Goal: Information Seeking & Learning: Learn about a topic

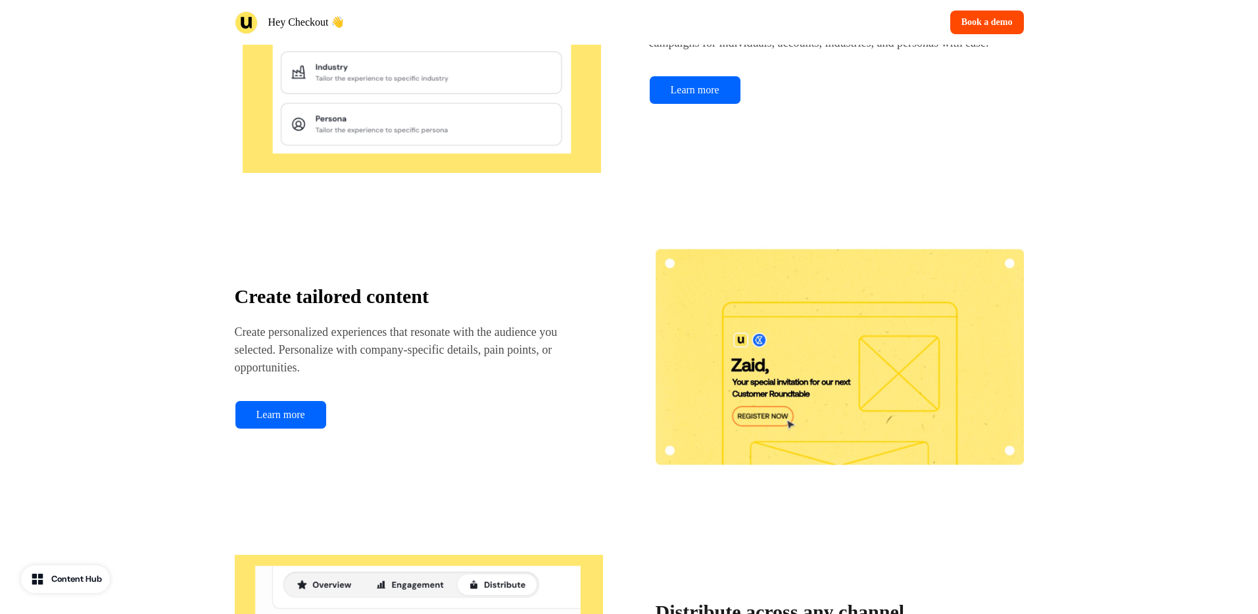
scroll to position [1172, 0]
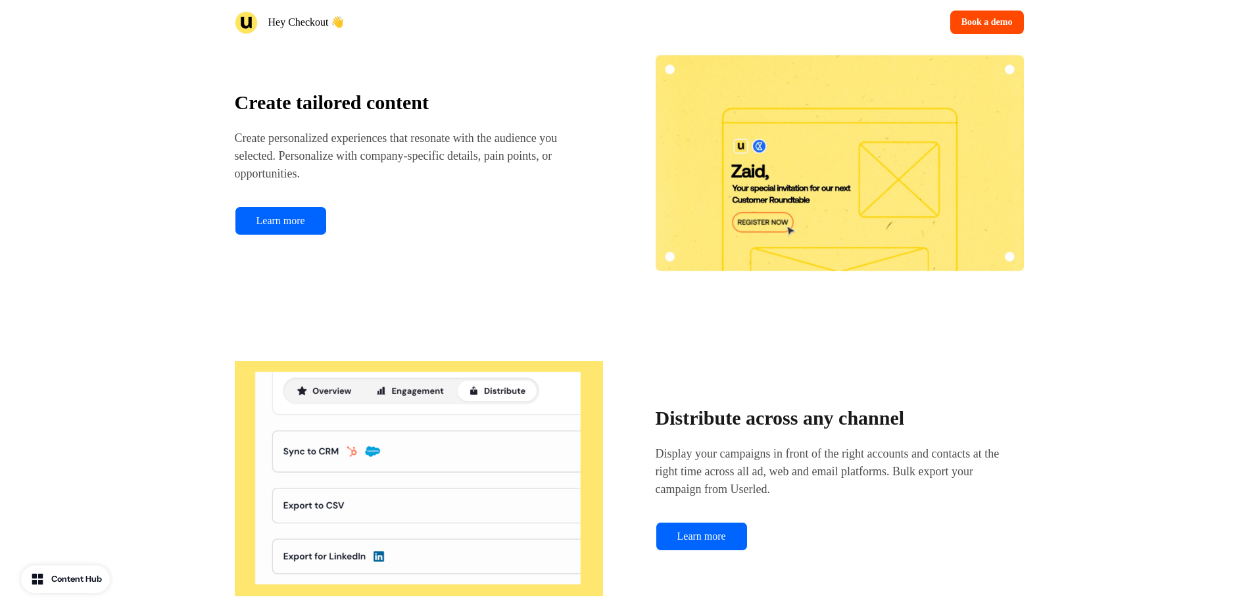
click at [598, 212] on div "Create tailored content Create personalized experiences that resonate with the …" at bounding box center [419, 163] width 368 height 144
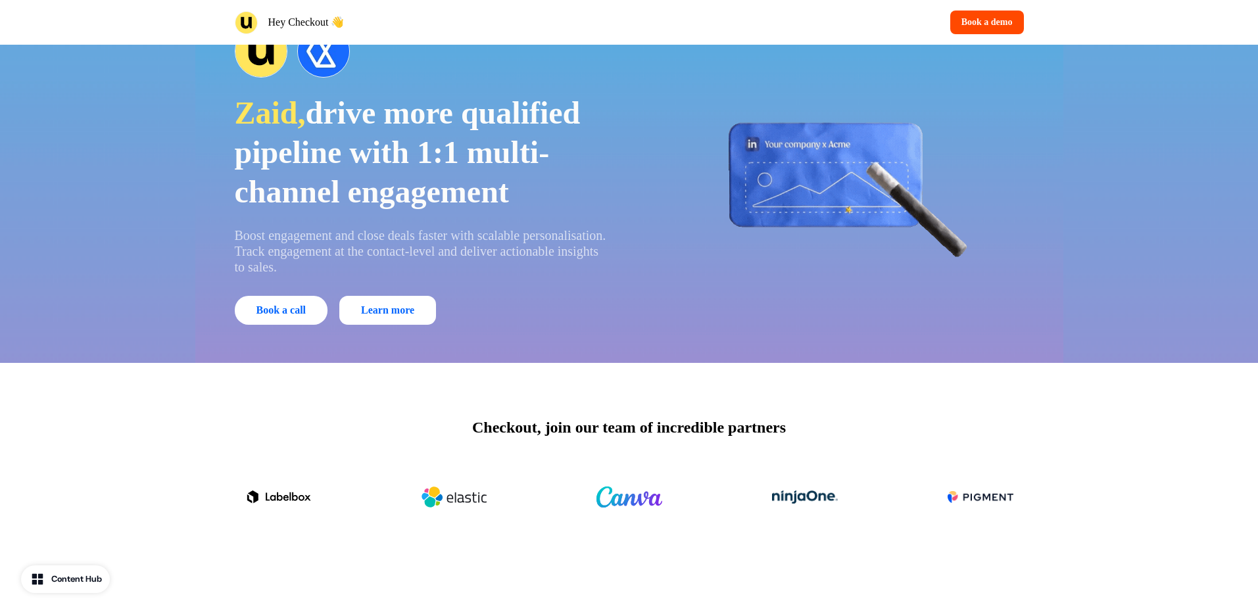
scroll to position [0, 0]
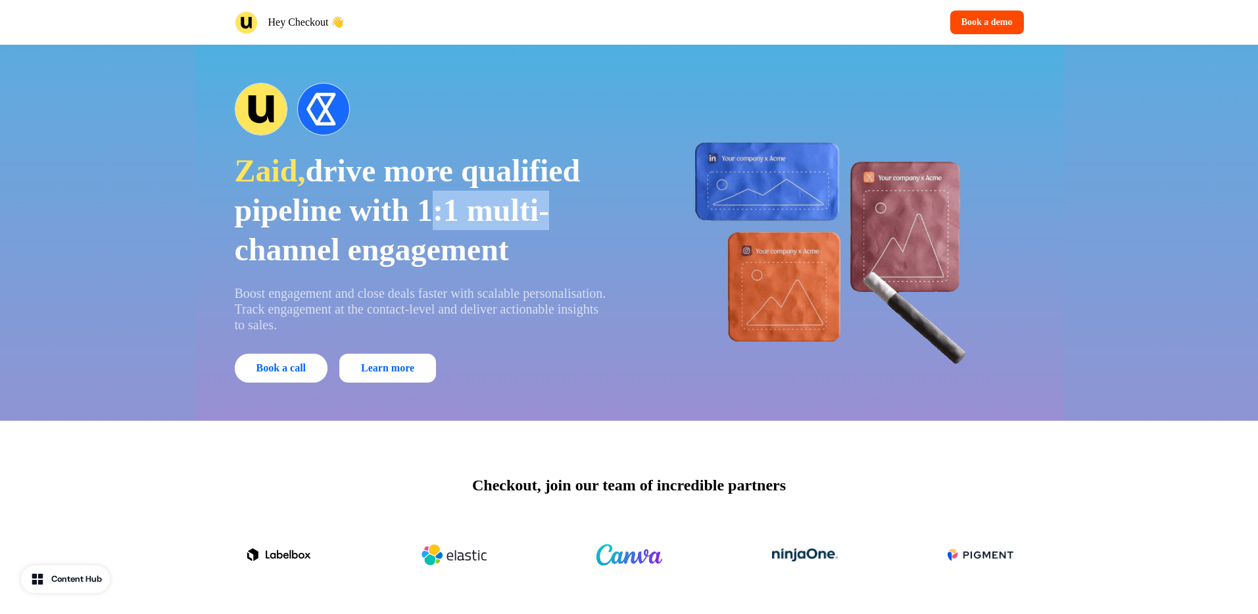
drag, startPoint x: 552, startPoint y: 219, endPoint x: 435, endPoint y: 218, distance: 117.7
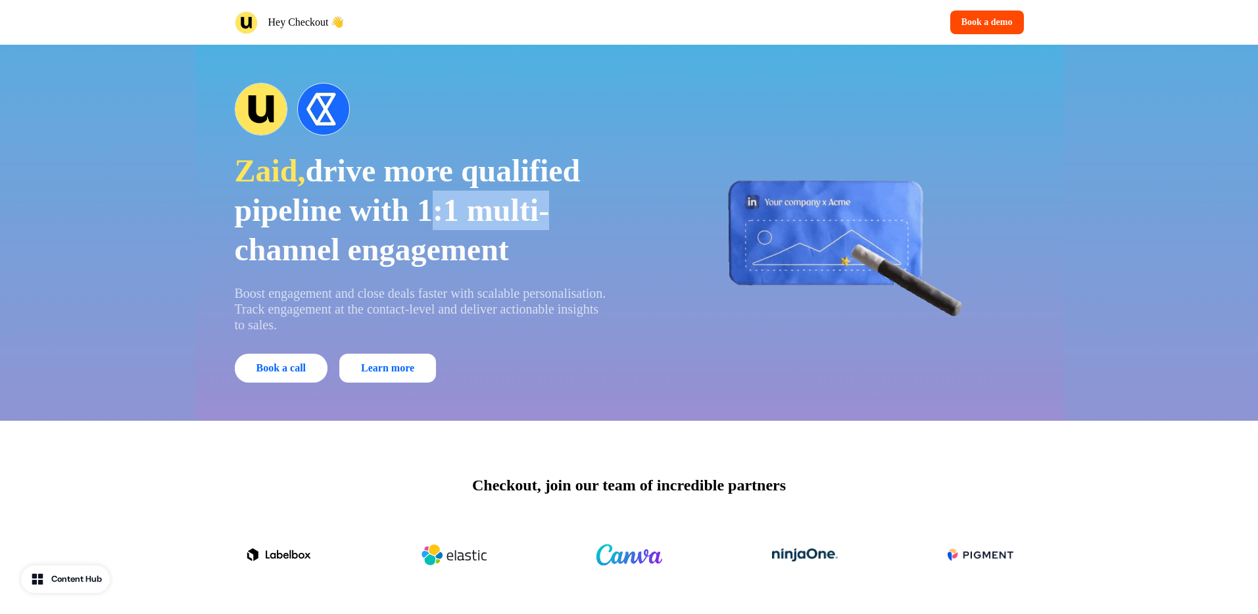
click at [435, 218] on p "Zaid, drive more qualified pipeline with 1:1 multi-channel engagement" at bounding box center [423, 210] width 376 height 118
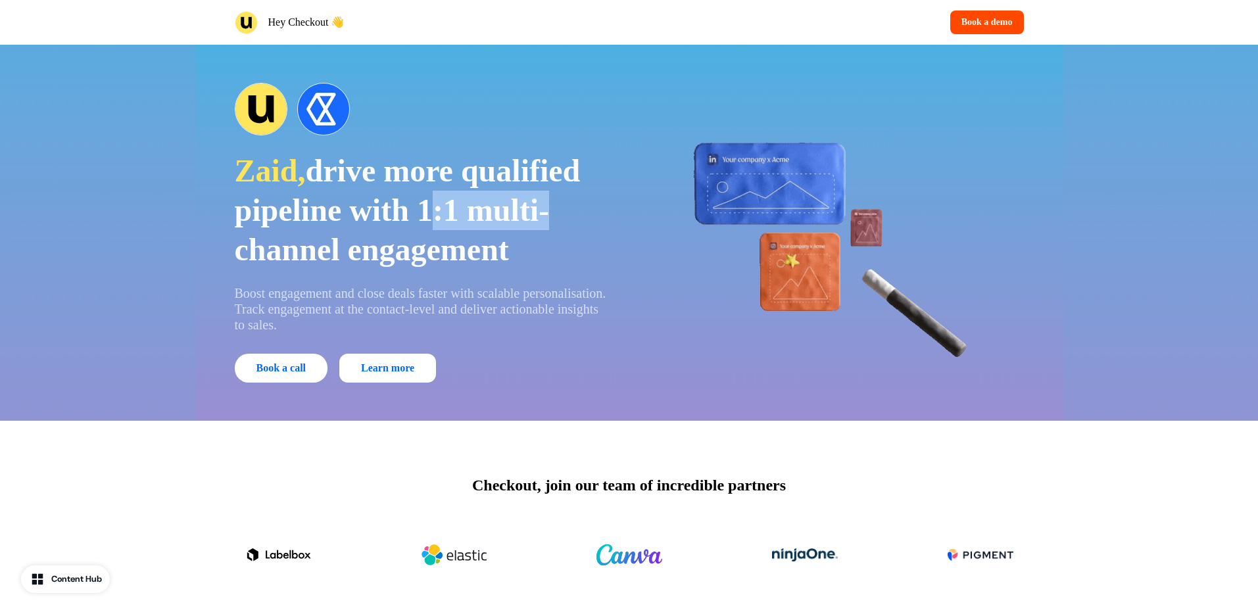
click at [435, 218] on span "drive more qualified pipeline with 1:1 multi-channel engagement" at bounding box center [408, 210] width 346 height 114
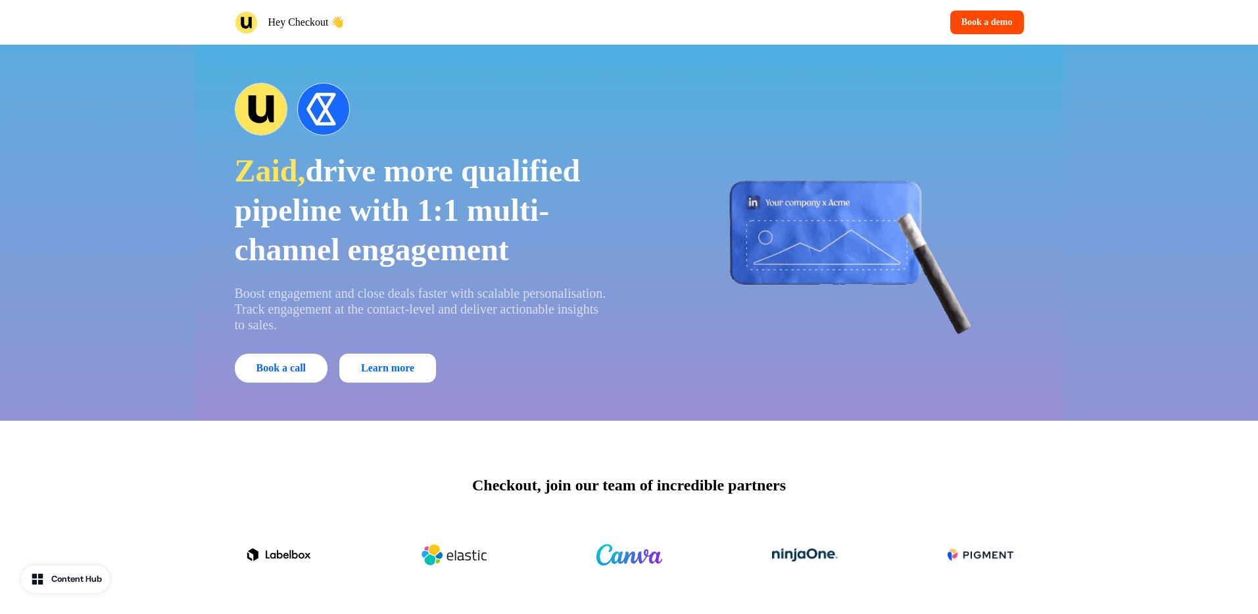
click at [335, 24] on p "Hey Checkout 👋" at bounding box center [306, 22] width 76 height 16
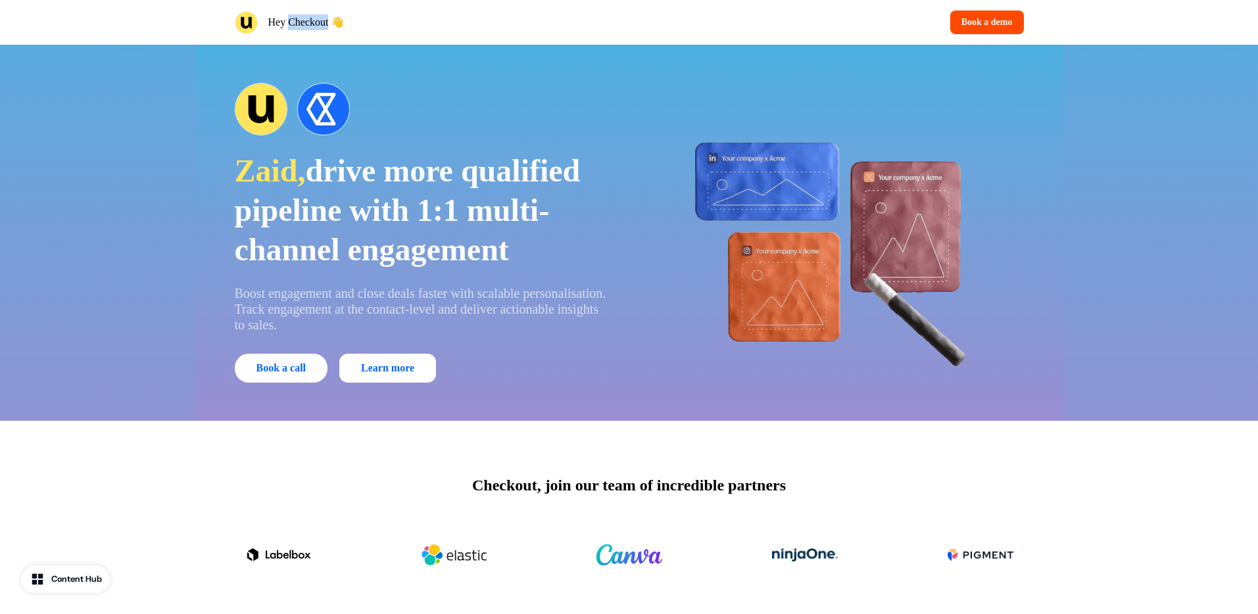
drag, startPoint x: 330, startPoint y: 24, endPoint x: 287, endPoint y: 24, distance: 42.7
click at [287, 24] on p "Hey Checkout 👋" at bounding box center [306, 22] width 76 height 16
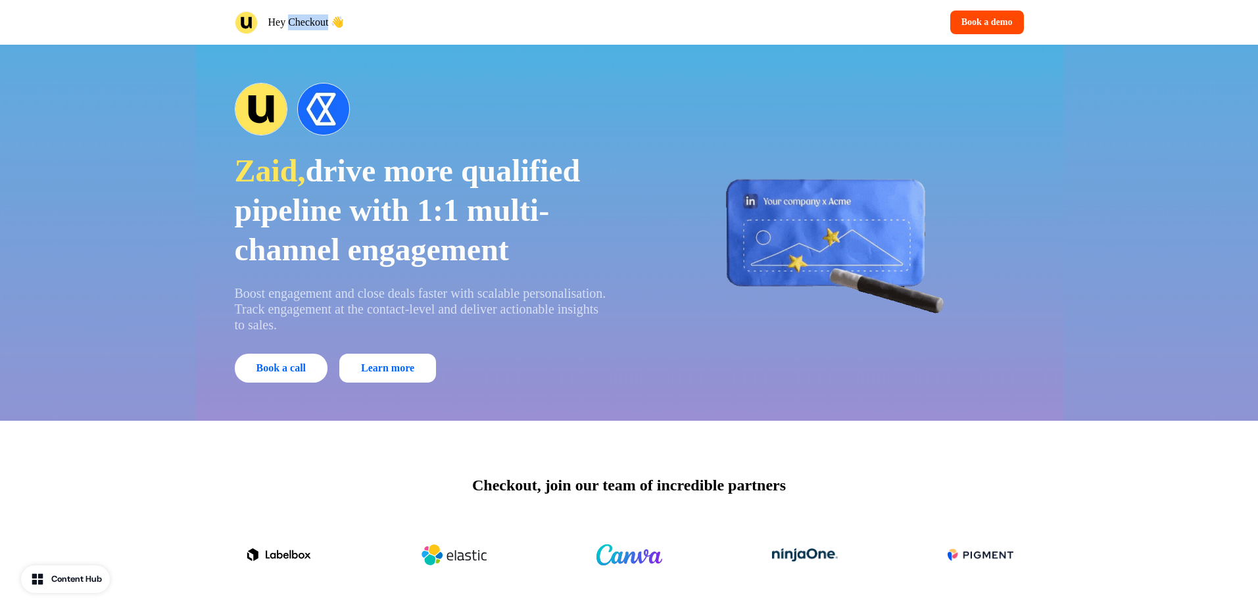
click at [287, 24] on p "Hey Checkout 👋" at bounding box center [306, 22] width 76 height 16
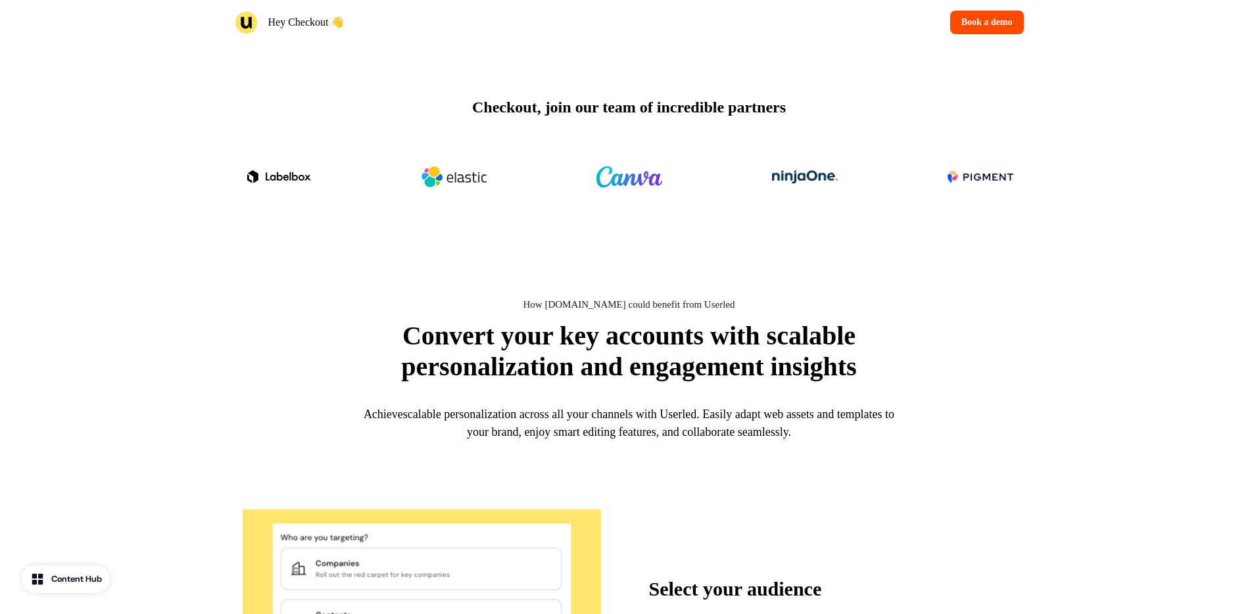
scroll to position [381, 0]
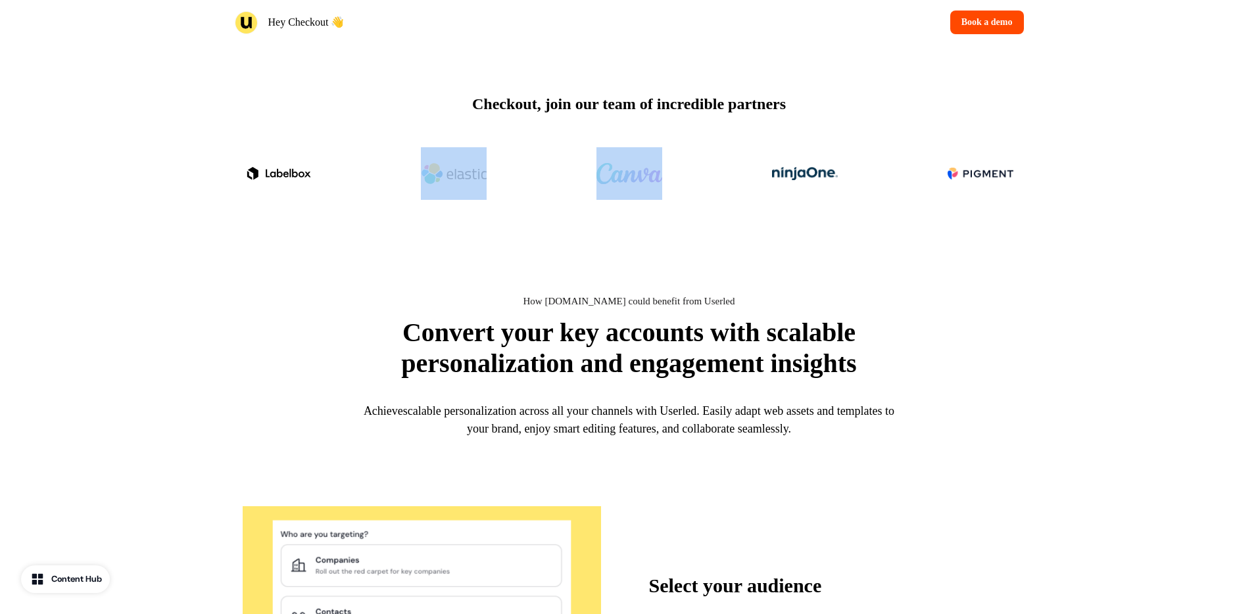
drag, startPoint x: 377, startPoint y: 99, endPoint x: 619, endPoint y: 235, distance: 277.3
click at [638, 235] on div "Checkout, join our team of incredible partners" at bounding box center [629, 151] width 868 height 224
click at [619, 235] on div "Checkout, join our team of incredible partners" at bounding box center [629, 151] width 868 height 224
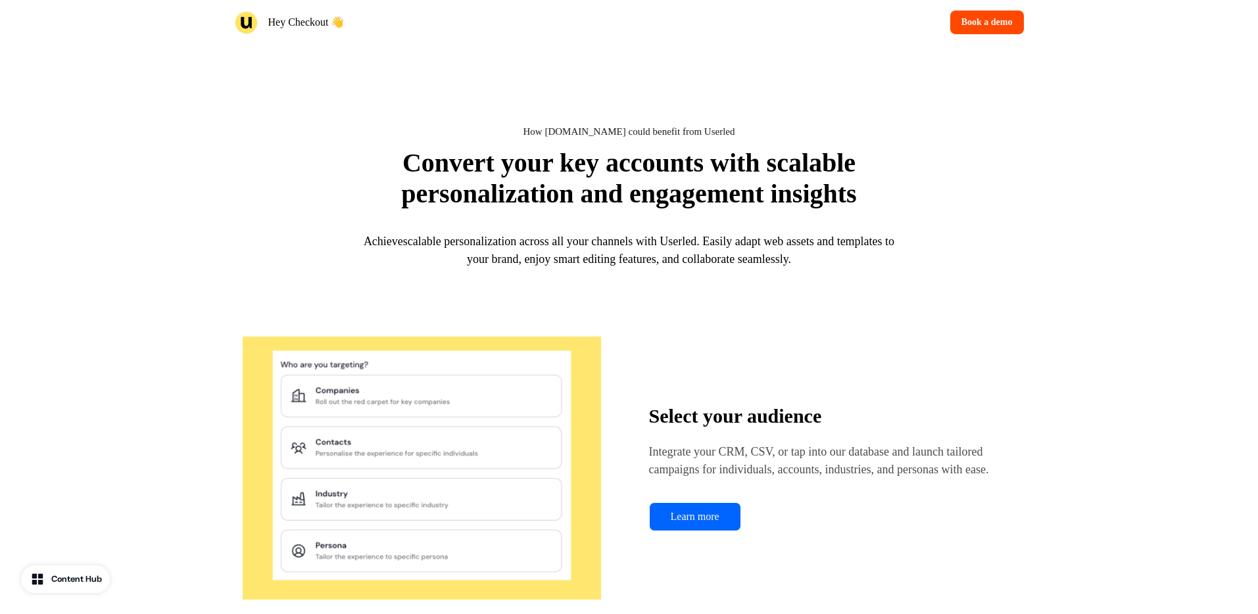
scroll to position [555, 0]
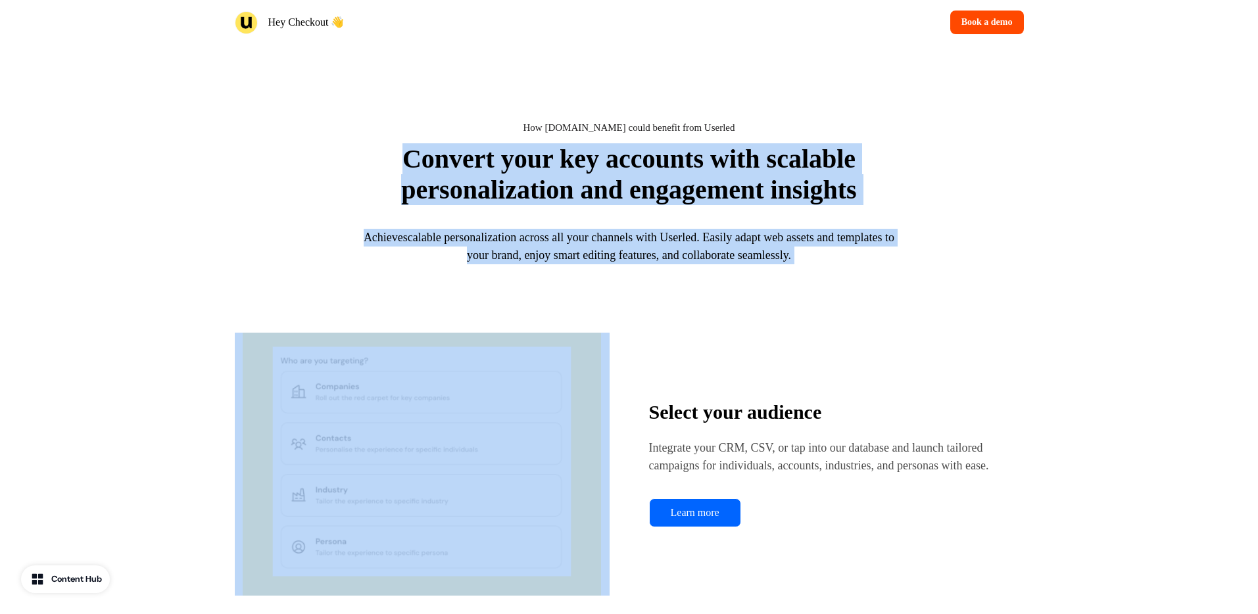
drag, startPoint x: 416, startPoint y: 109, endPoint x: 915, endPoint y: 329, distance: 545.6
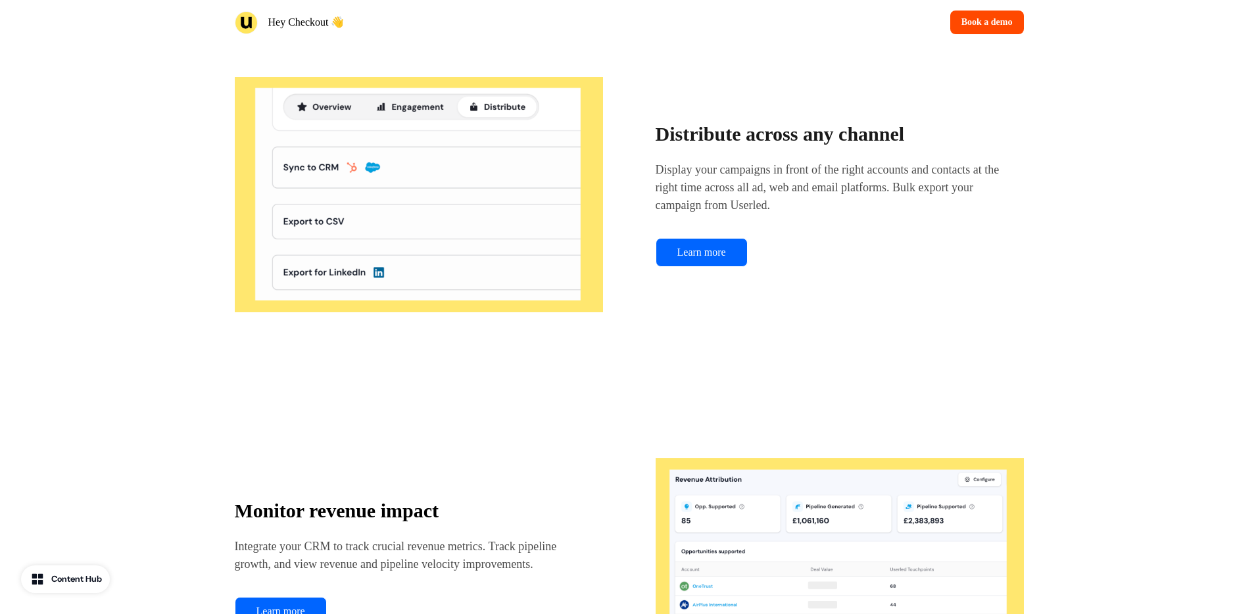
scroll to position [1472, 0]
